Goal: Information Seeking & Learning: Learn about a topic

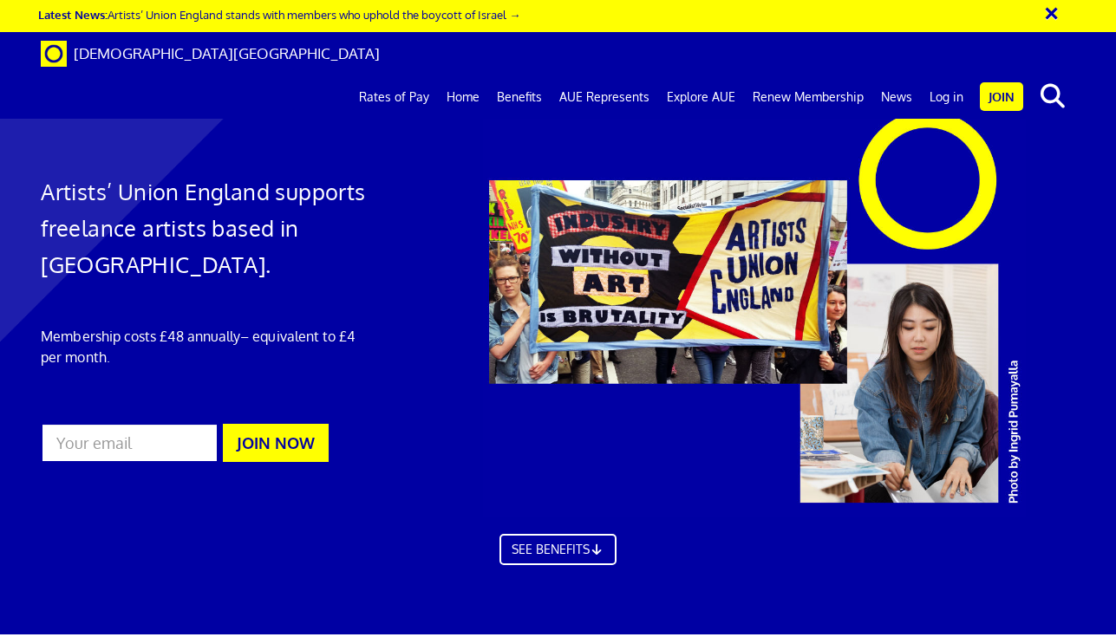
scroll to position [0, 4]
click at [386, 75] on link "Rates of Pay" at bounding box center [394, 96] width 88 height 43
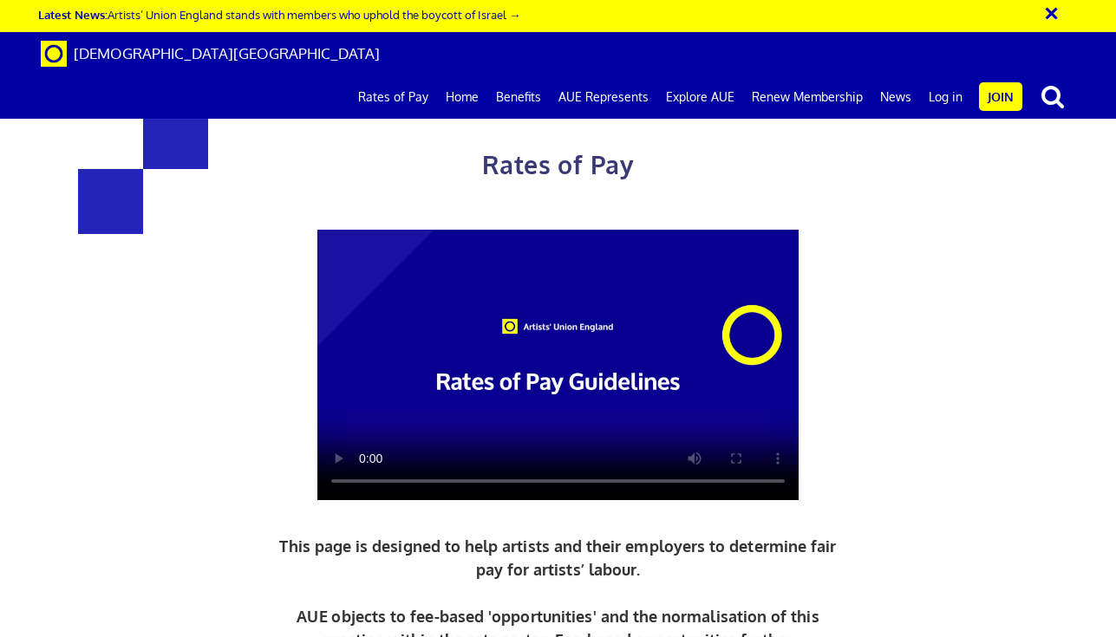
scroll to position [505, 0]
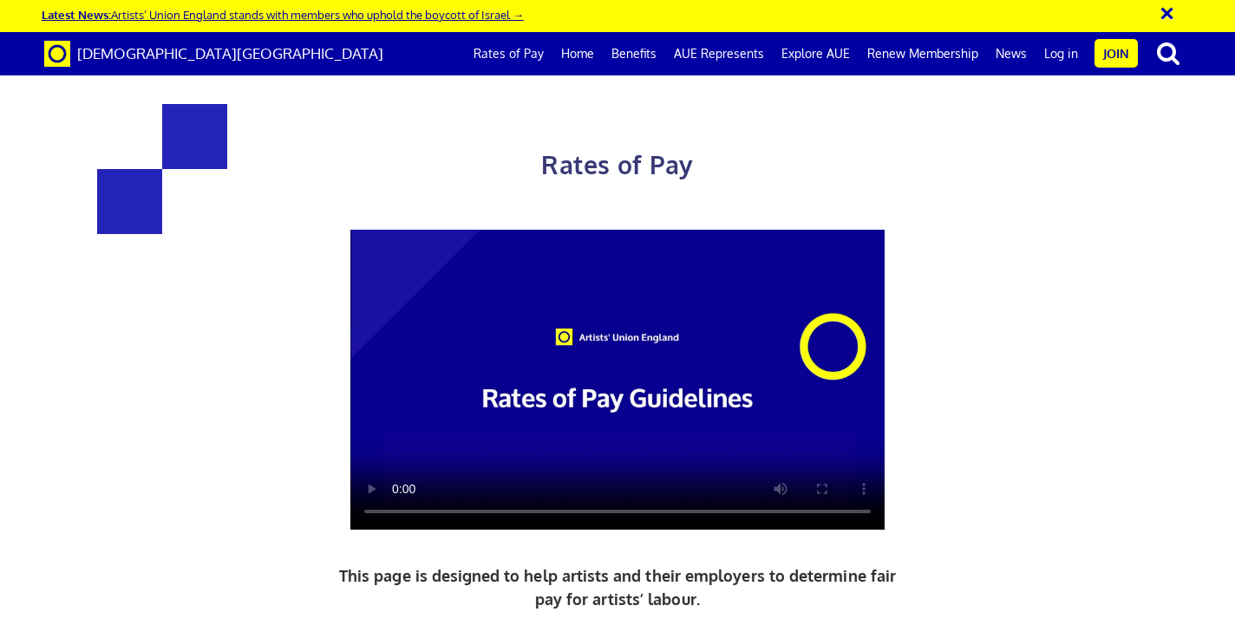
scroll to position [0, 9]
